Goal: Register for event/course

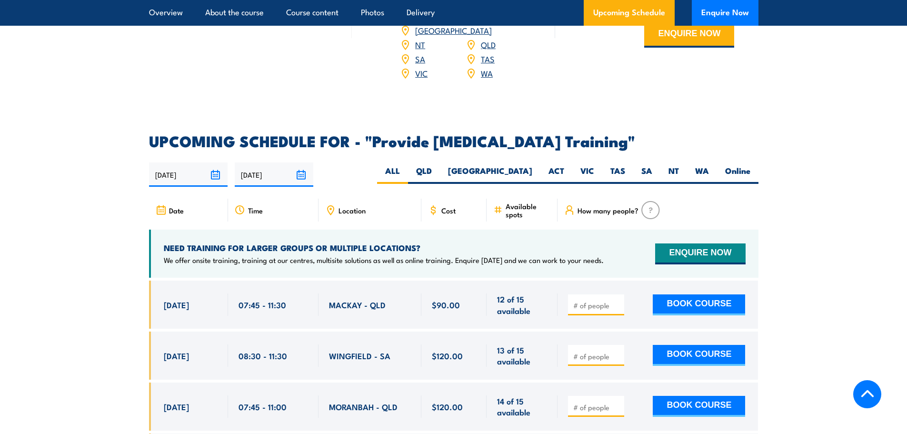
scroll to position [1572, 0]
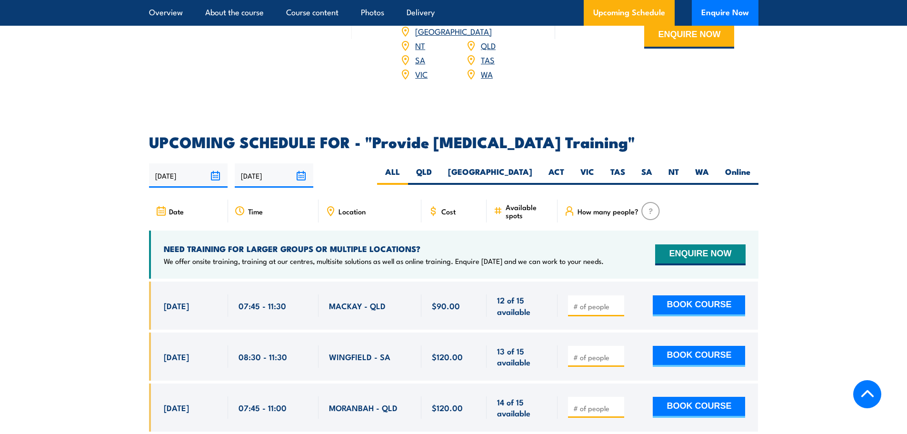
click at [343, 215] on span "Location" at bounding box center [352, 211] width 27 height 8
click at [331, 211] on icon at bounding box center [330, 210] width 1 height 1
click at [646, 184] on label "SA" at bounding box center [647, 175] width 27 height 19
click at [653, 172] on input "SA" at bounding box center [656, 169] width 6 height 6
radio input "true"
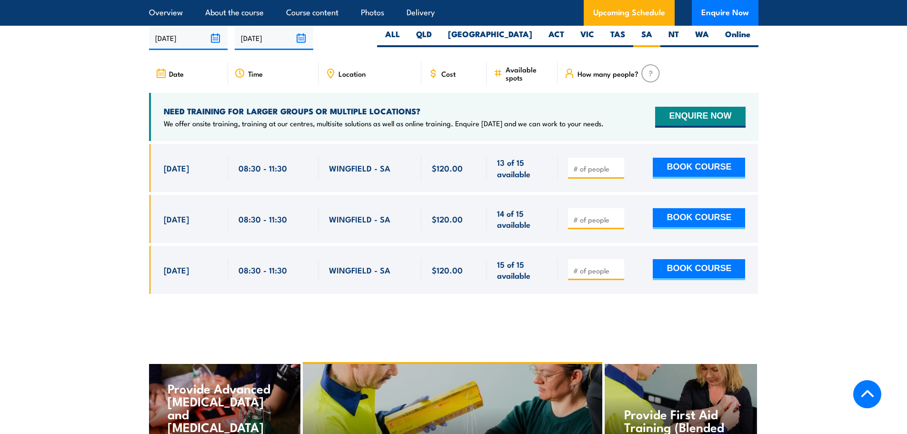
scroll to position [1714, 0]
